Goal: Transaction & Acquisition: Purchase product/service

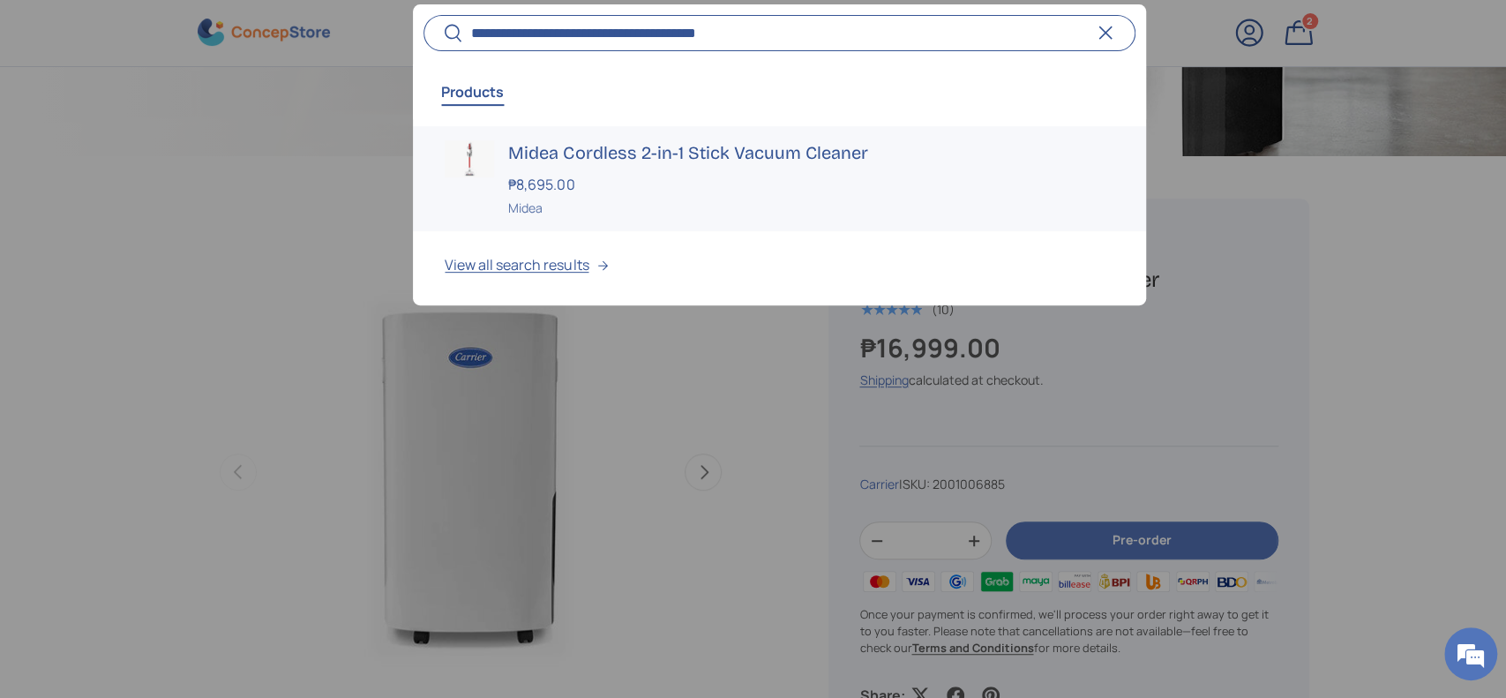
type input "**********"
click at [598, 158] on h3 "Midea Cordless 2-in-1 Stick Vacuum Cleaner" at bounding box center [810, 152] width 605 height 25
